Goal: Task Accomplishment & Management: Complete application form

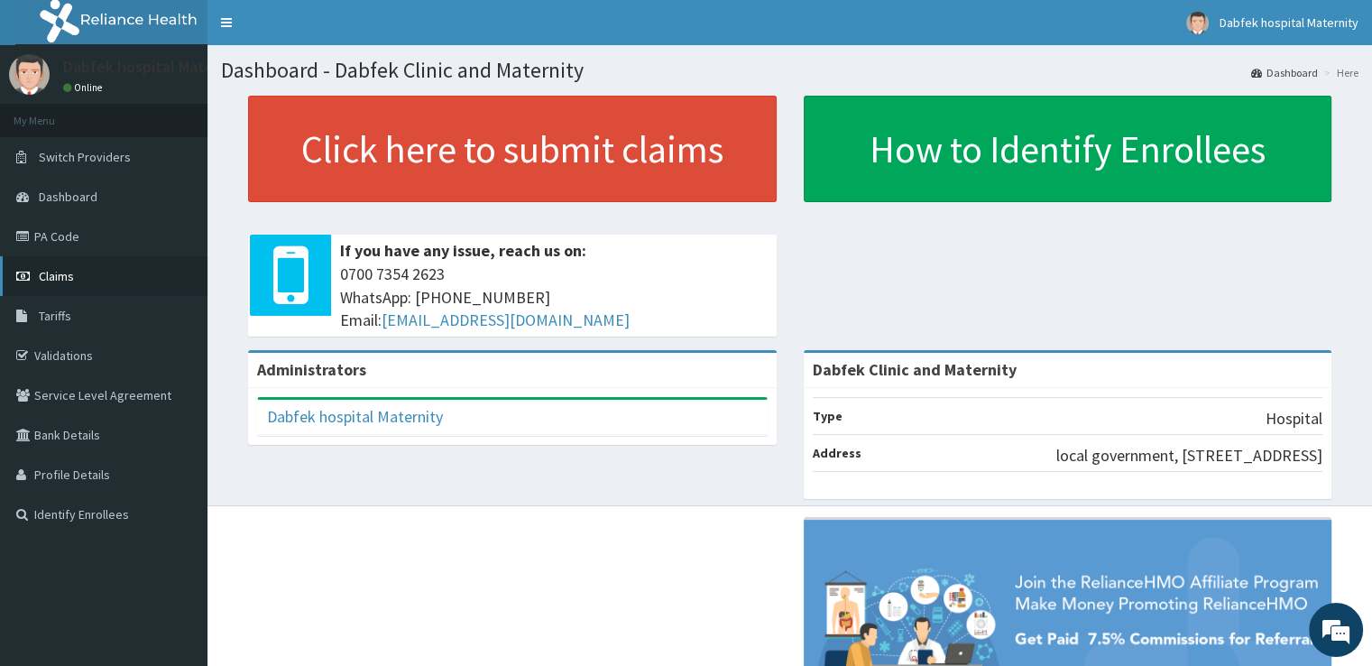
click at [90, 275] on link "Claims" at bounding box center [103, 276] width 207 height 40
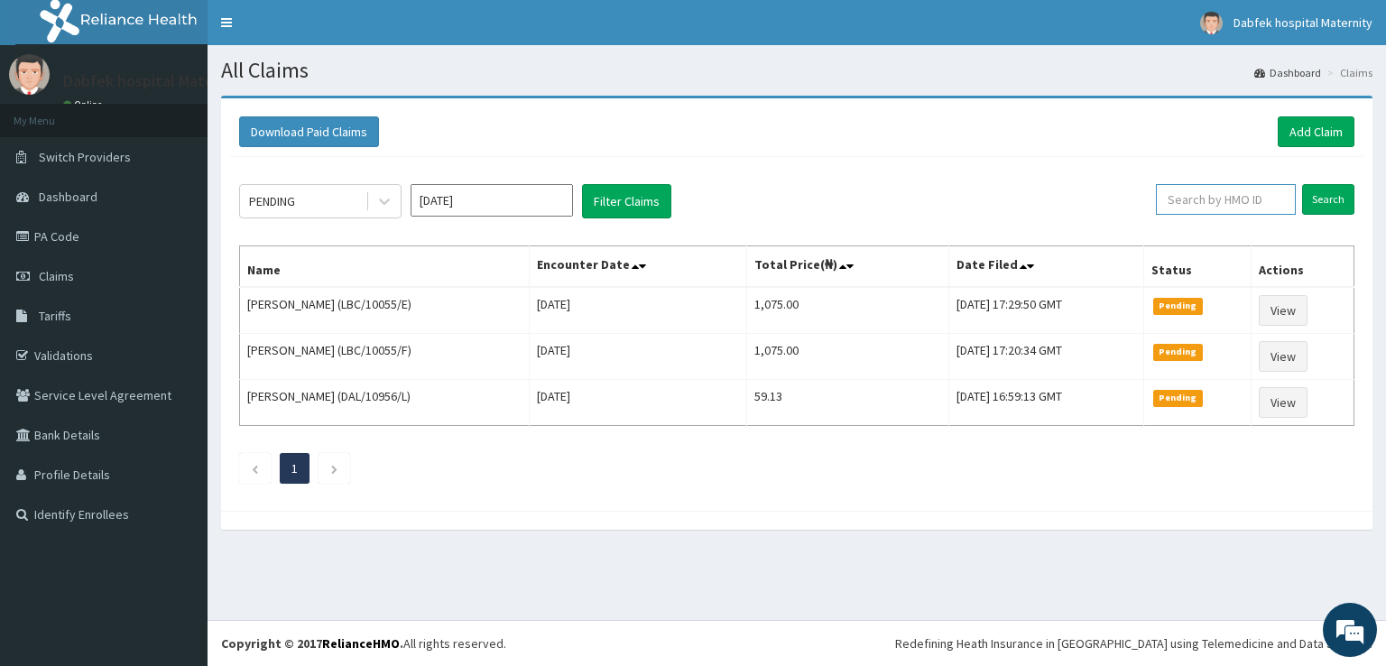
click at [1207, 202] on input "text" at bounding box center [1226, 199] width 140 height 31
type input "OHT/12662/A"
click at [1317, 206] on input "Search" at bounding box center [1328, 199] width 52 height 31
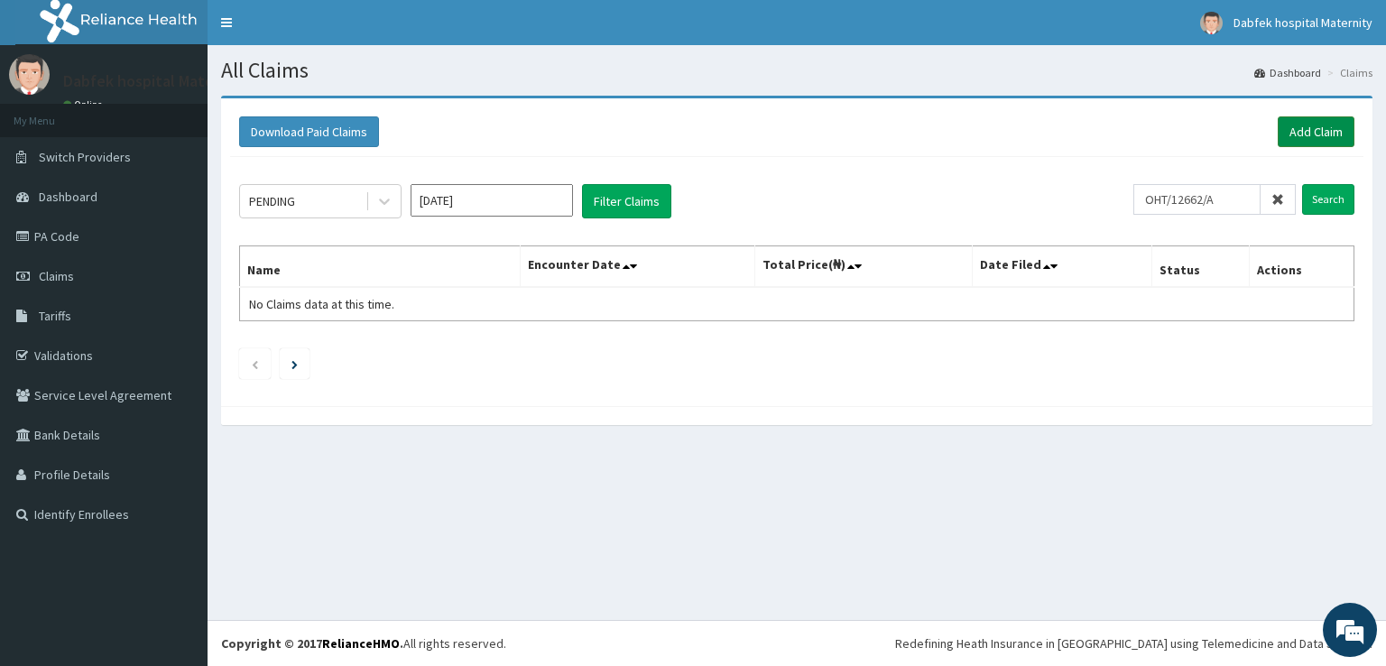
click at [1319, 127] on link "Add Claim" at bounding box center [1315, 131] width 77 height 31
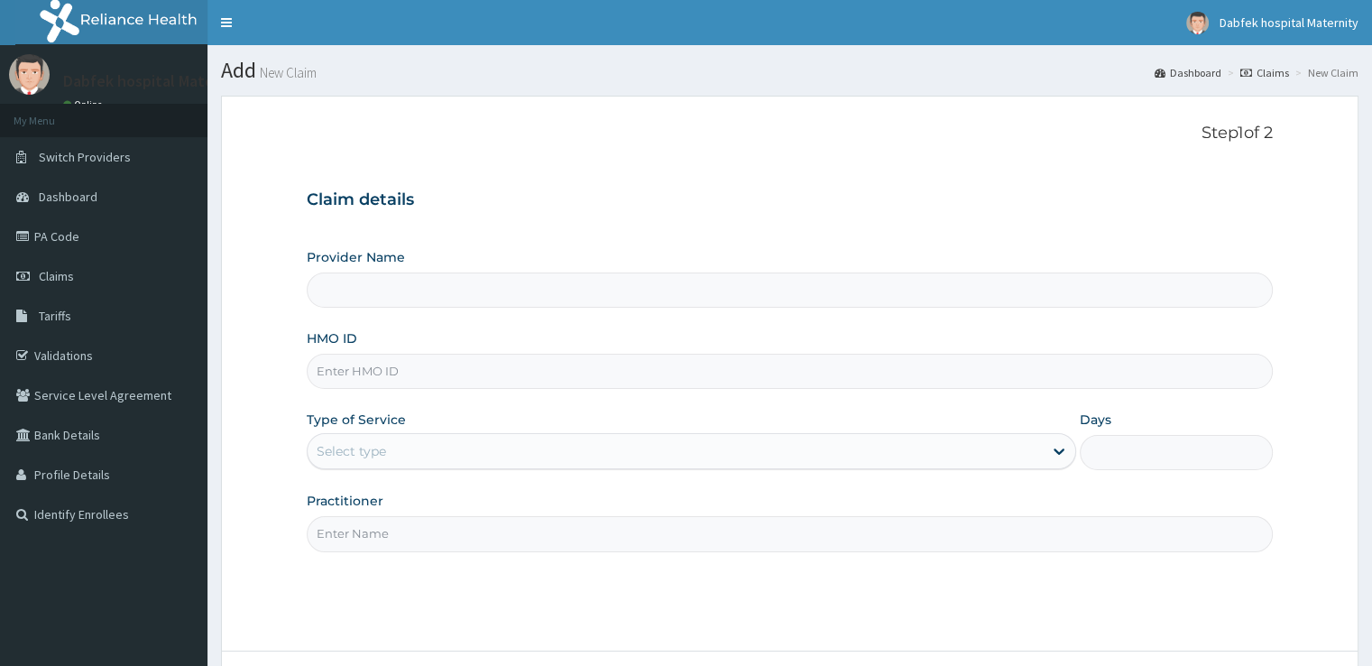
click at [401, 372] on input "HMO ID" at bounding box center [789, 371] width 965 height 35
type input "Dabfek Clinic and Maternity"
type input "OHT/12662/A"
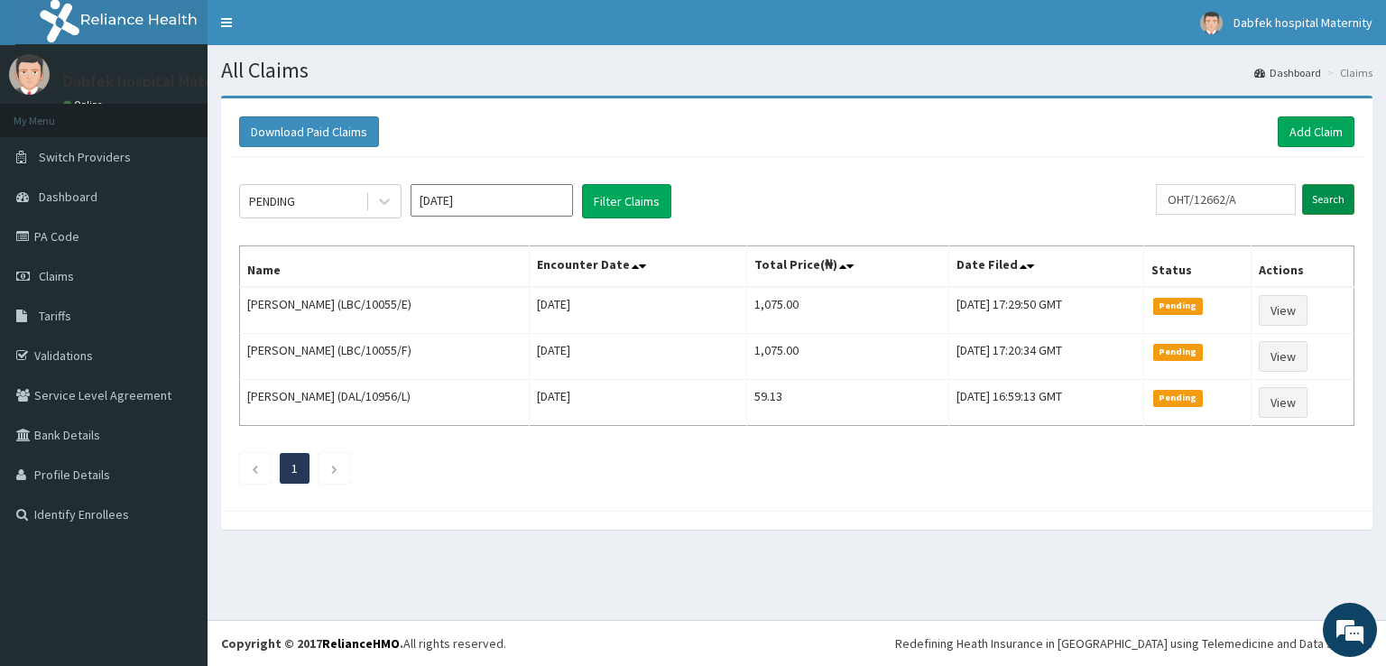
click at [1319, 203] on input "Search" at bounding box center [1328, 199] width 52 height 31
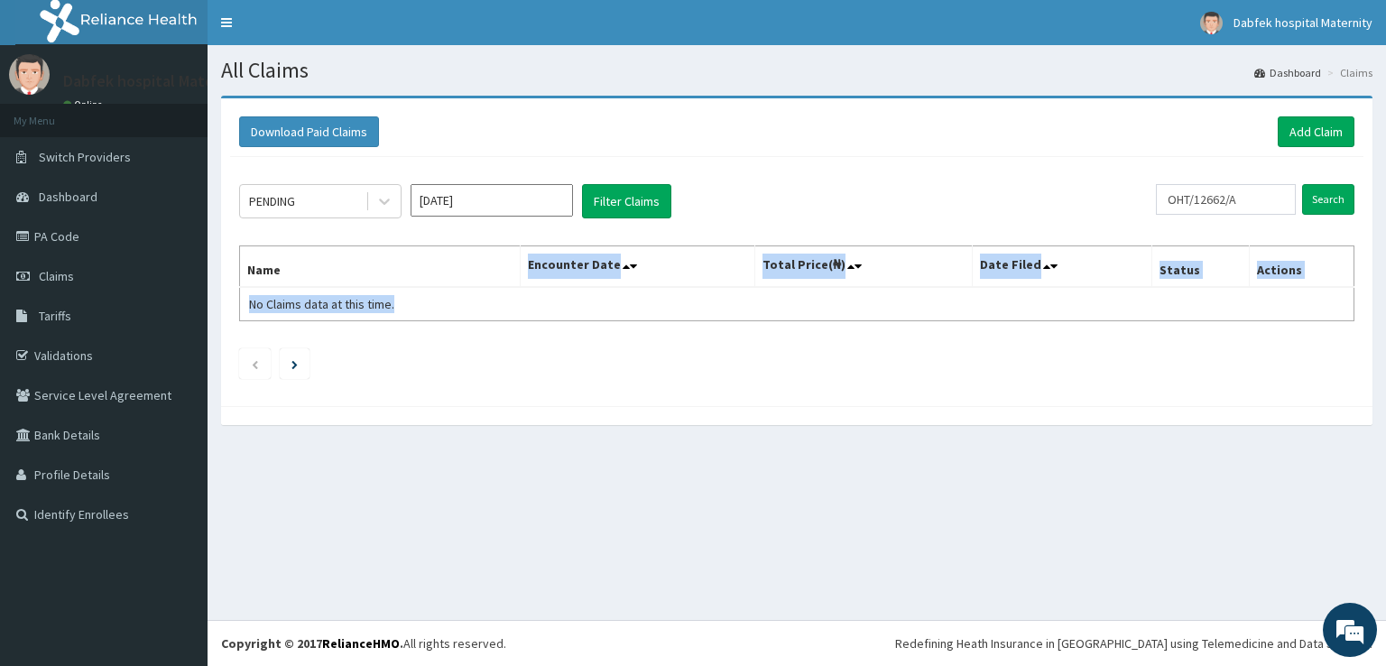
drag, startPoint x: 511, startPoint y: 268, endPoint x: 258, endPoint y: 328, distance: 260.6
click at [258, 328] on div "PENDING [DATE] Filter Claims OHT/12662/A Search Name Encounter Date Total Price…" at bounding box center [796, 277] width 1133 height 240
click at [101, 356] on link "Validations" at bounding box center [103, 356] width 207 height 40
